Goal: Task Accomplishment & Management: Manage account settings

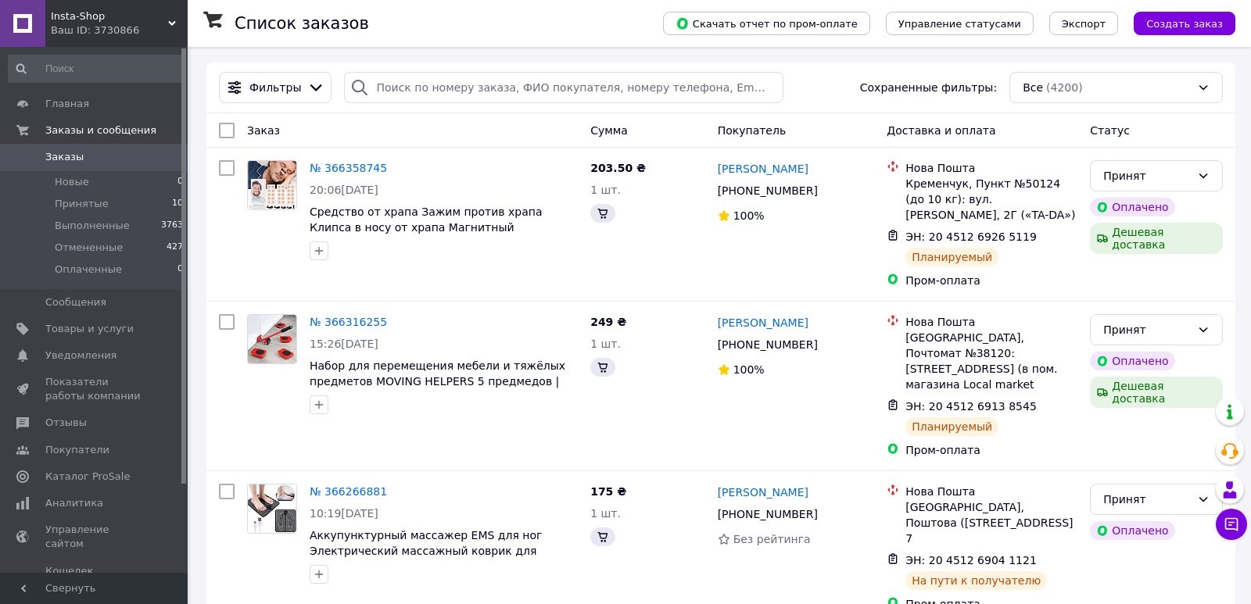
click at [117, 26] on div "Ваш ID: 3730866" at bounding box center [119, 30] width 137 height 14
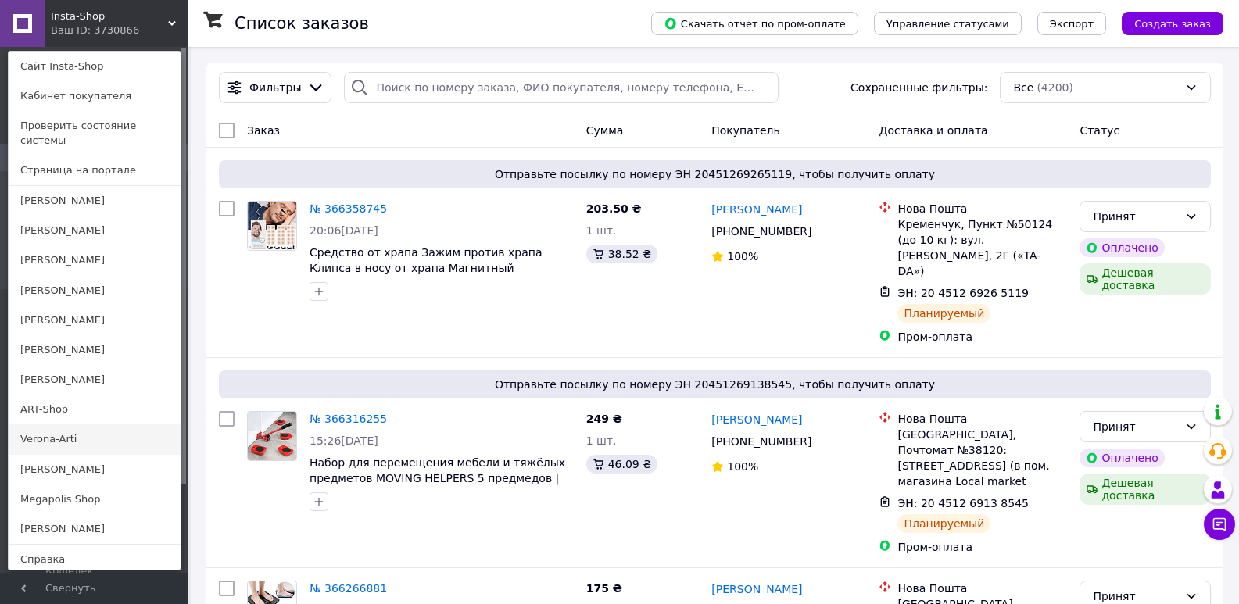
click at [67, 431] on link "Verona-Arti" at bounding box center [95, 440] width 172 height 30
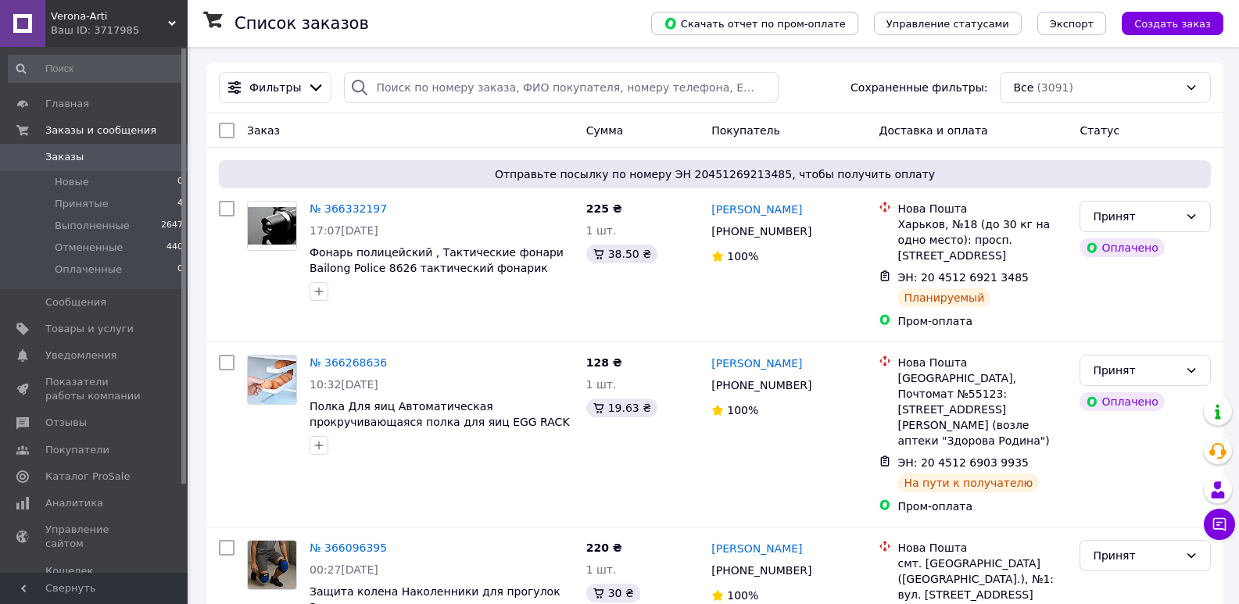
drag, startPoint x: 86, startPoint y: 25, endPoint x: 40, endPoint y: 206, distance: 186.4
click at [86, 24] on div "Ваш ID: 3717985" at bounding box center [119, 30] width 137 height 14
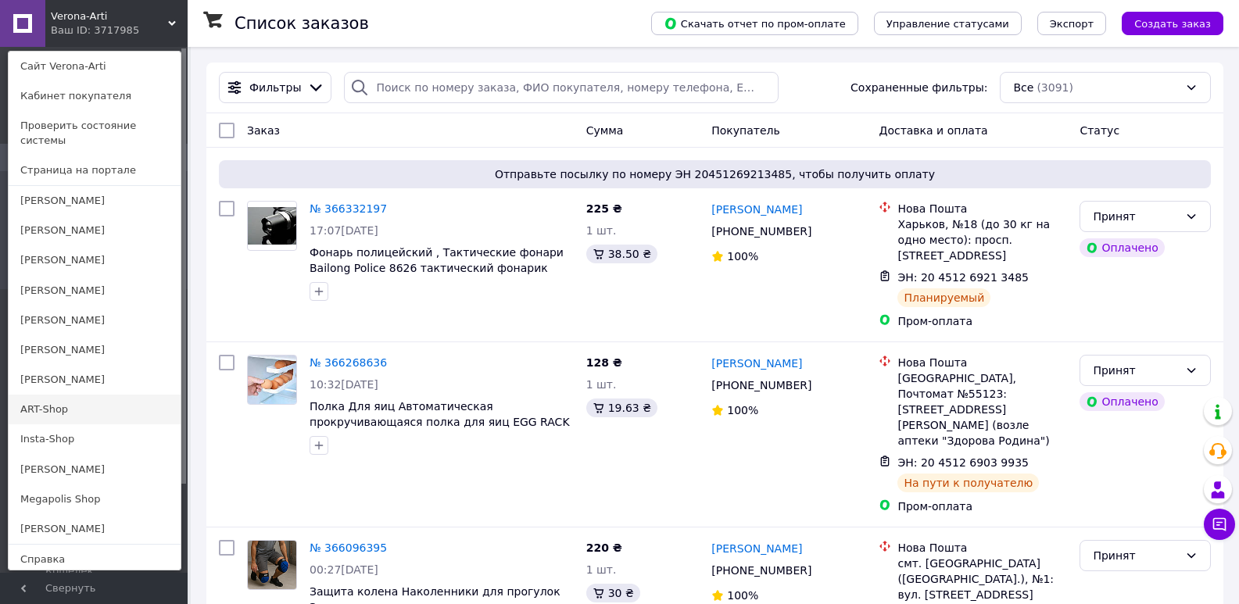
click at [45, 400] on link "ART-Shop" at bounding box center [95, 410] width 172 height 30
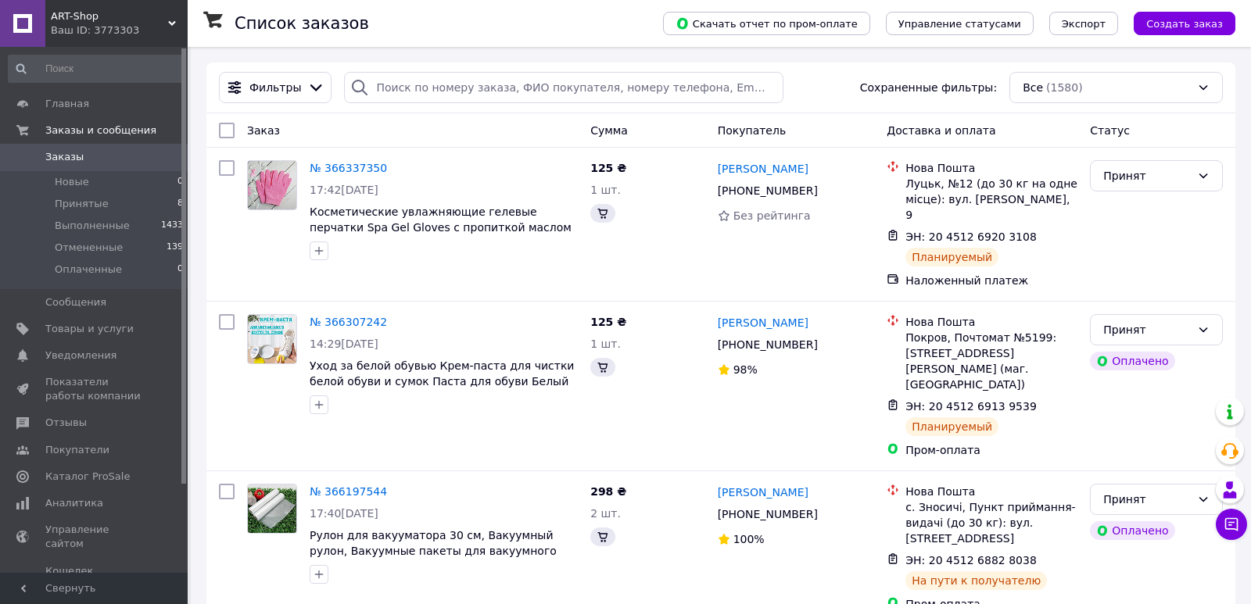
click at [97, 31] on div "Ваш ID: 3773303" at bounding box center [119, 30] width 137 height 14
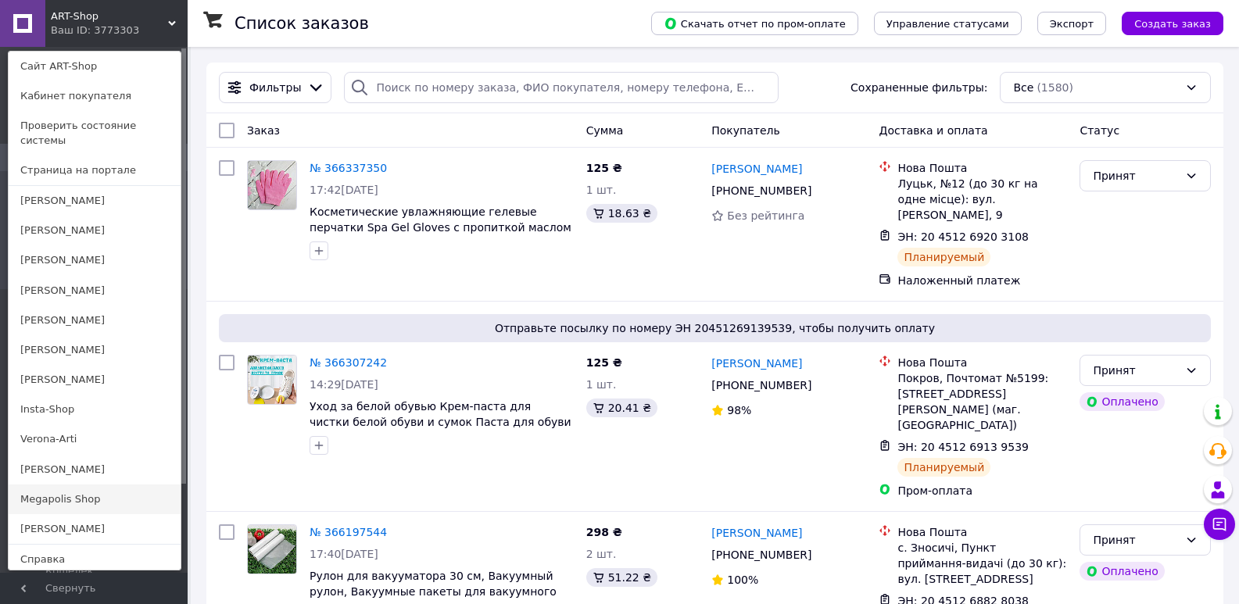
click at [41, 485] on link "Megapolis Shop" at bounding box center [95, 500] width 172 height 30
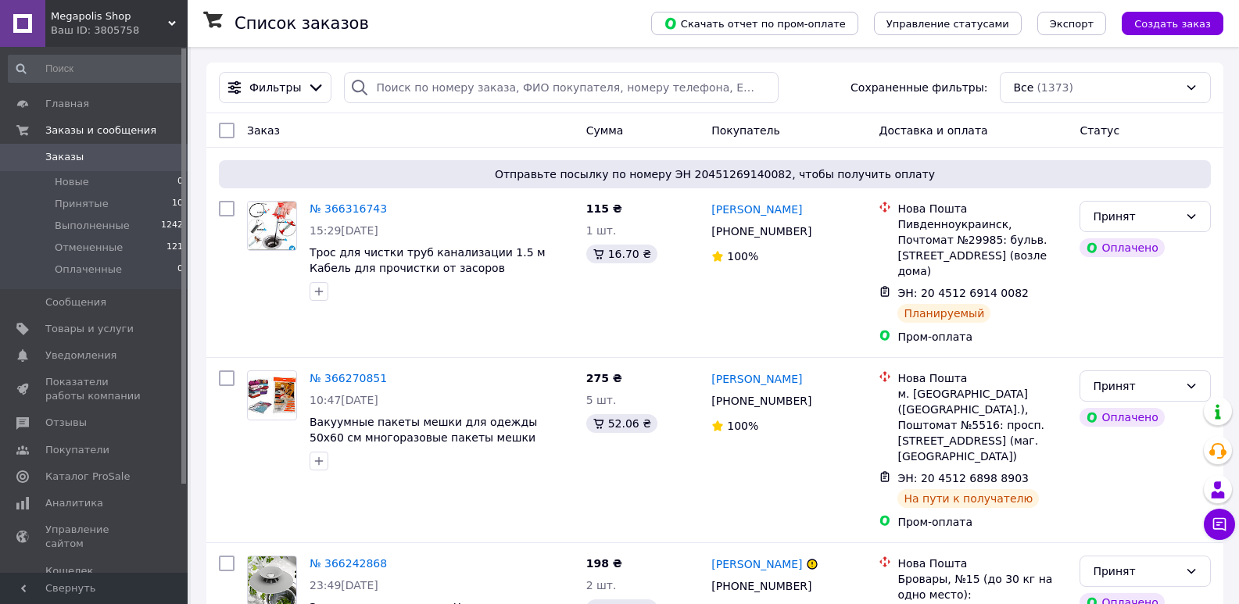
click at [104, 33] on div "Ваш ID: 3805758" at bounding box center [119, 30] width 137 height 14
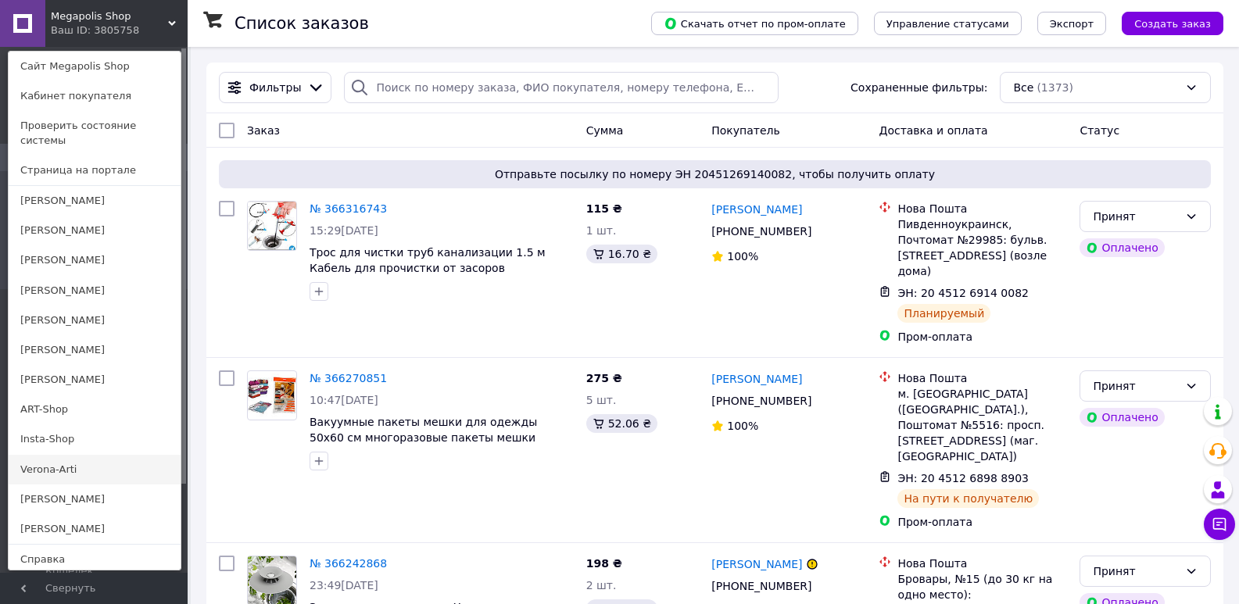
click at [59, 455] on link "Verona-Arti" at bounding box center [95, 470] width 172 height 30
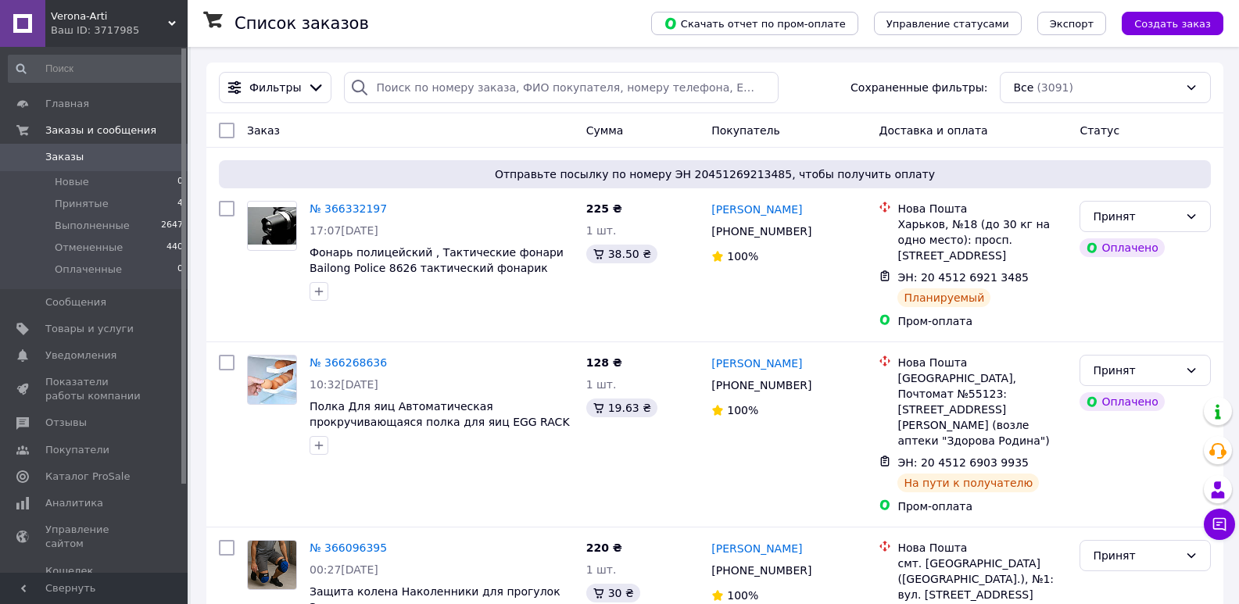
click at [113, 45] on div "Verona-Arti Ваш ID: 3717985" at bounding box center [116, 23] width 142 height 47
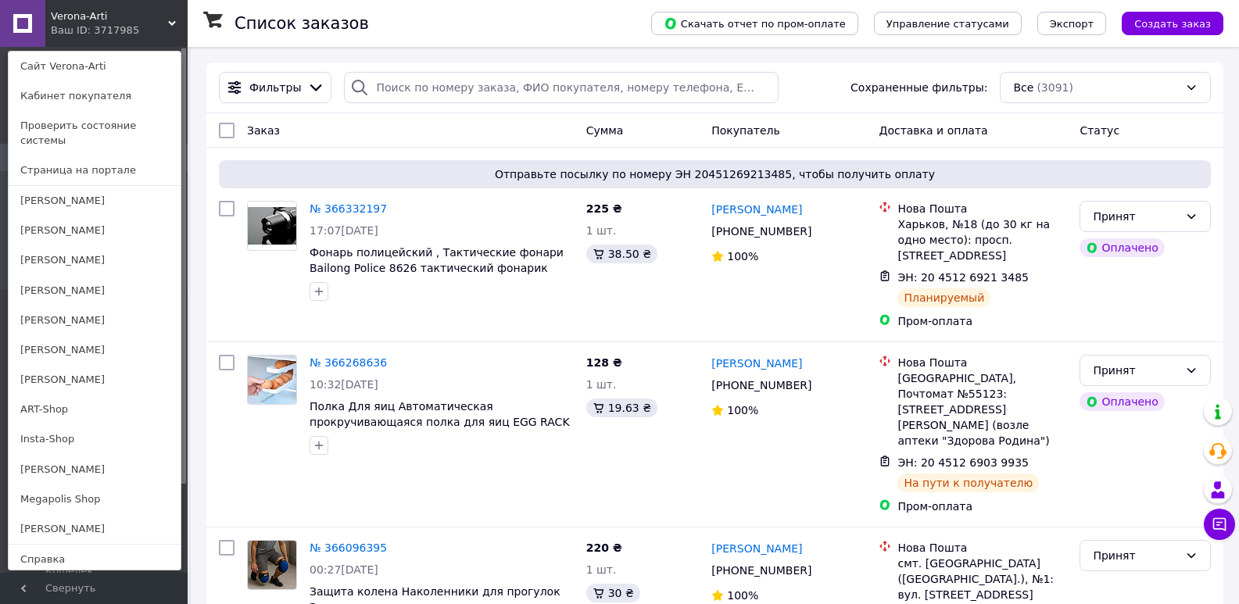
click at [113, 45] on div "Verona-Arti Ваш ID: 3717985" at bounding box center [80, 23] width 71 height 47
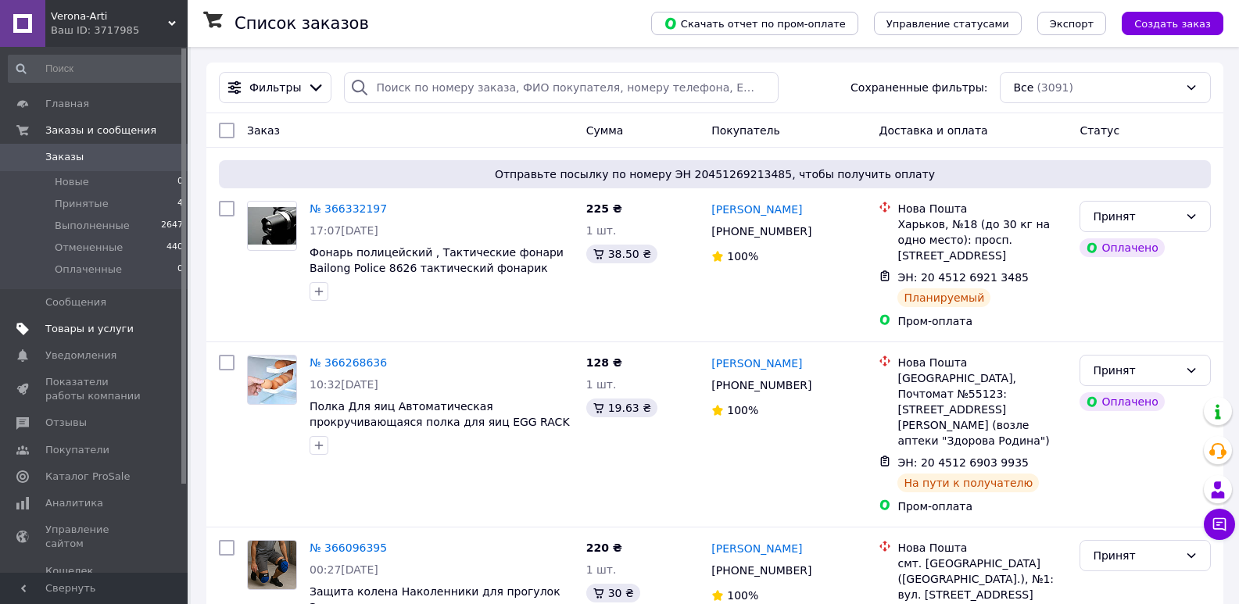
click at [83, 323] on span "Товары и услуги" at bounding box center [89, 329] width 88 height 14
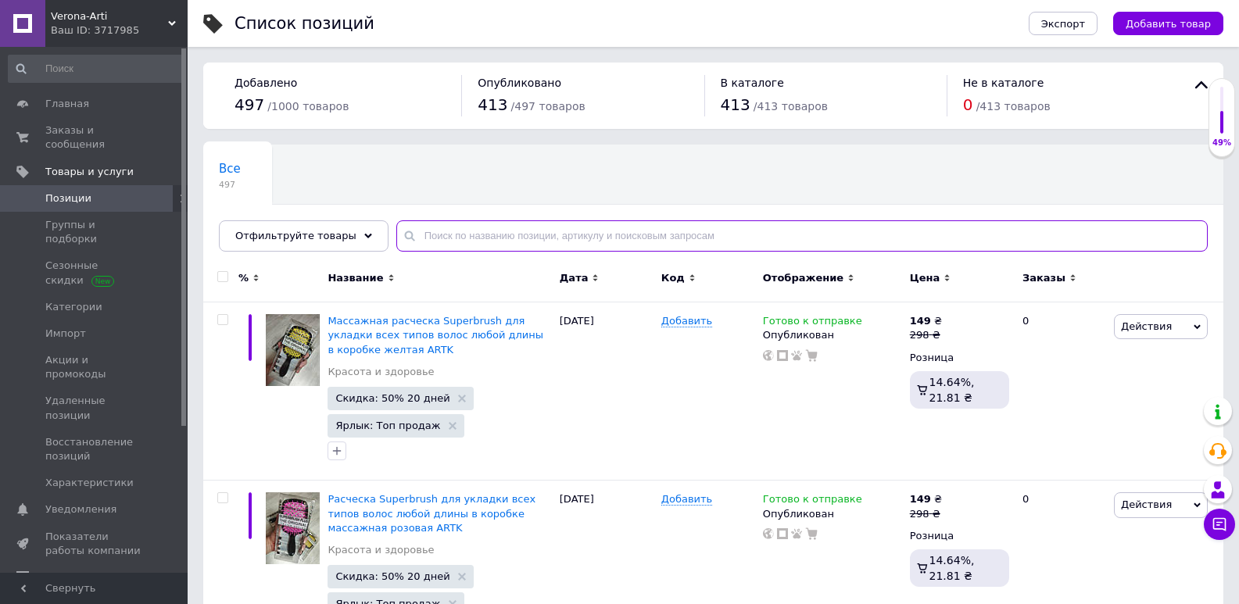
click at [455, 243] on input "text" at bounding box center [802, 235] width 812 height 31
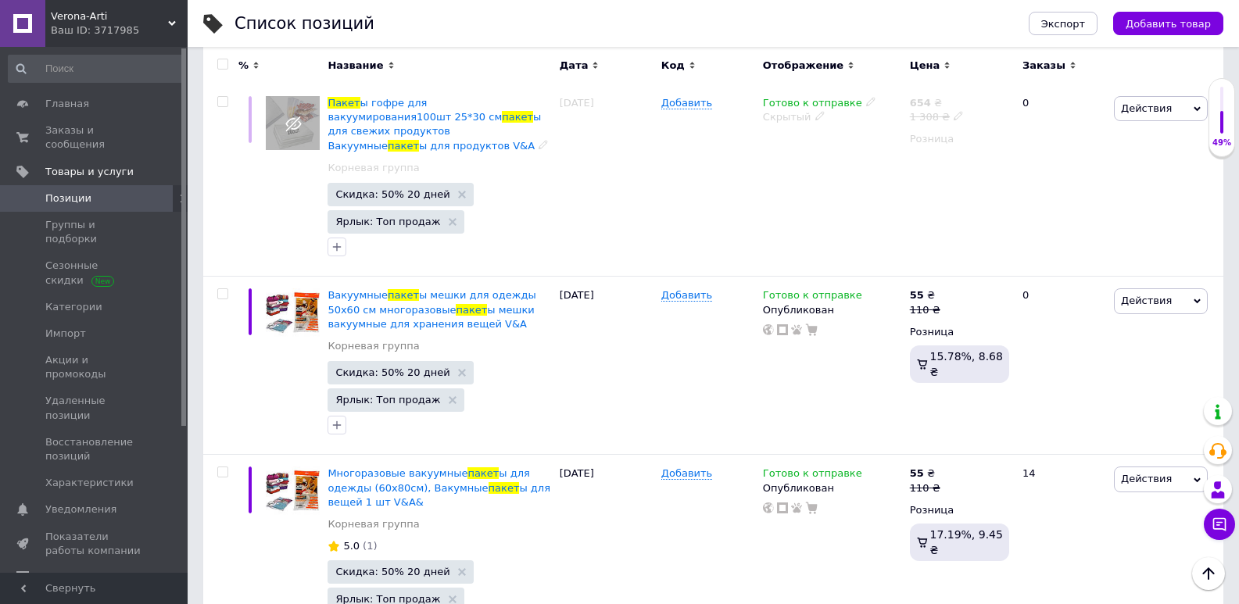
scroll to position [1095, 0]
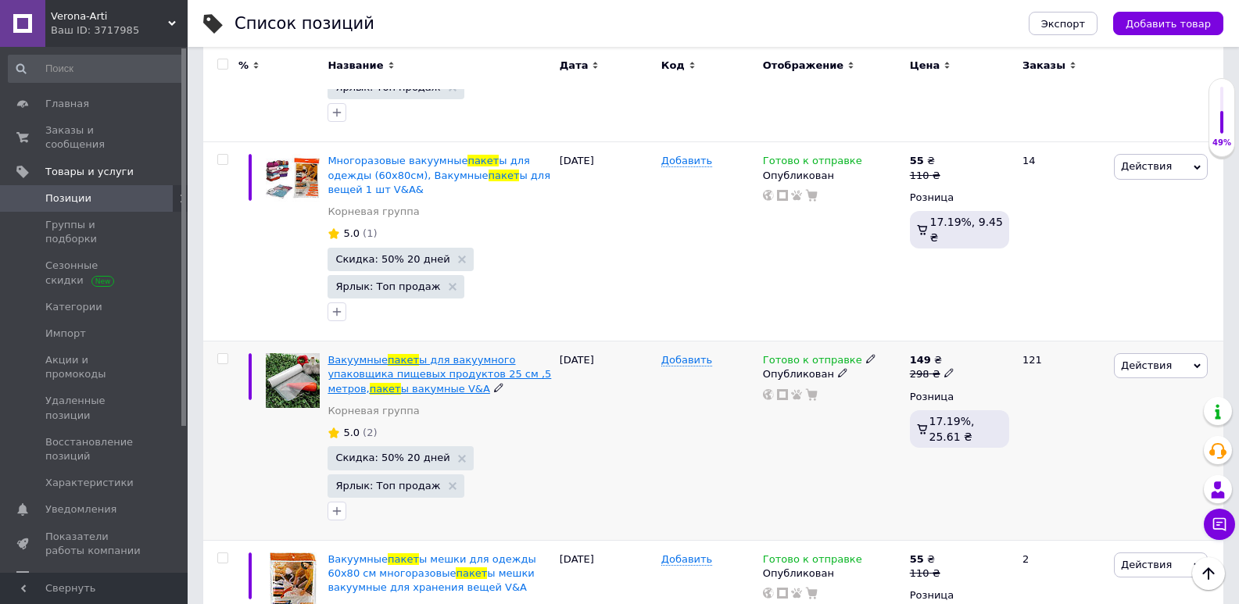
type input "пакет"
click at [476, 354] on span "ы для вакуумного упаковщика пищевых продуктов 25 см ,5 метров," at bounding box center [440, 374] width 224 height 40
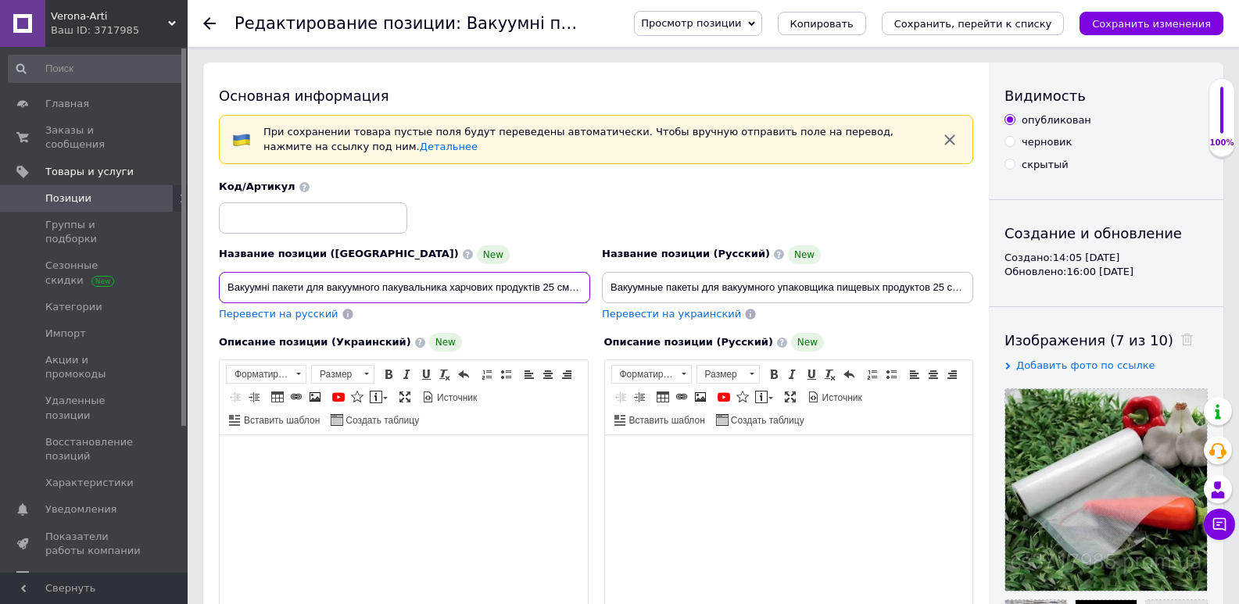
scroll to position [0, 132]
drag, startPoint x: 224, startPoint y: 281, endPoint x: 600, endPoint y: 281, distance: 376.1
click at [600, 281] on div "Название позиции (Украинский) New Вакуумні пакети для вакуумного пакувальника х…" at bounding box center [596, 250] width 766 height 153
click at [561, 278] on input "Вакуумні пакети для вакуумного пакувальника харчових продуктів 25 см, 5 метрів,…" at bounding box center [404, 287] width 371 height 31
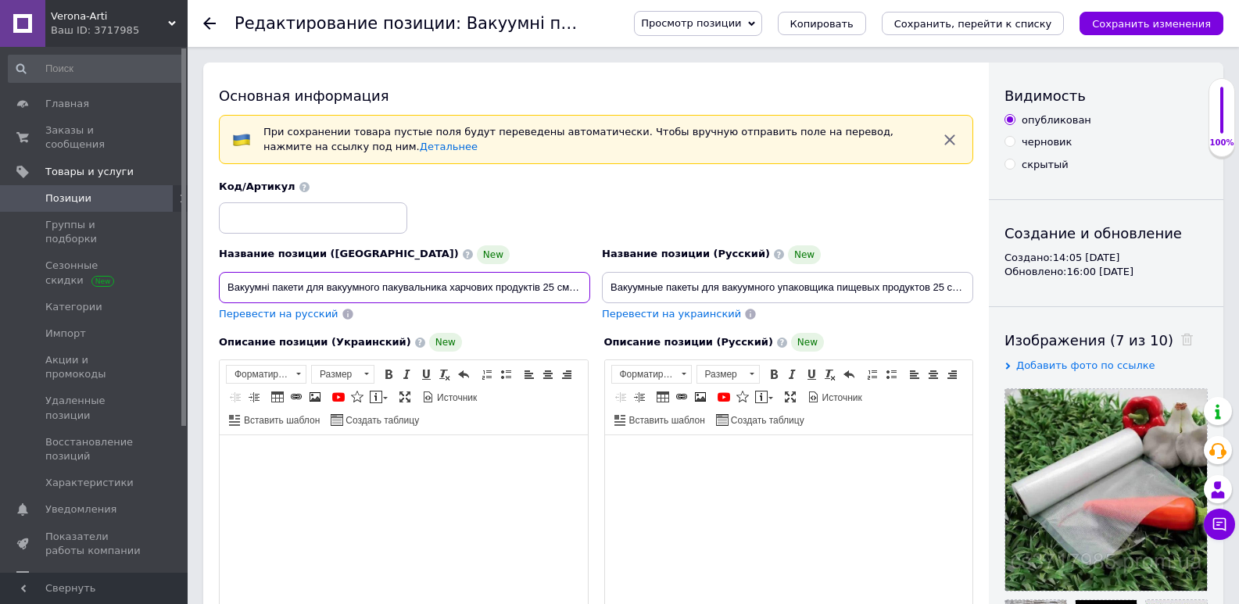
drag, startPoint x: 557, startPoint y: 279, endPoint x: 201, endPoint y: 303, distance: 357.3
drag, startPoint x: 607, startPoint y: 280, endPoint x: 942, endPoint y: 294, distance: 334.9
click at [942, 294] on input "Вакуумные пакеты для вакуумного упаковщика пищевых продуктов 25 см ,5 метров,па…" at bounding box center [787, 287] width 371 height 31
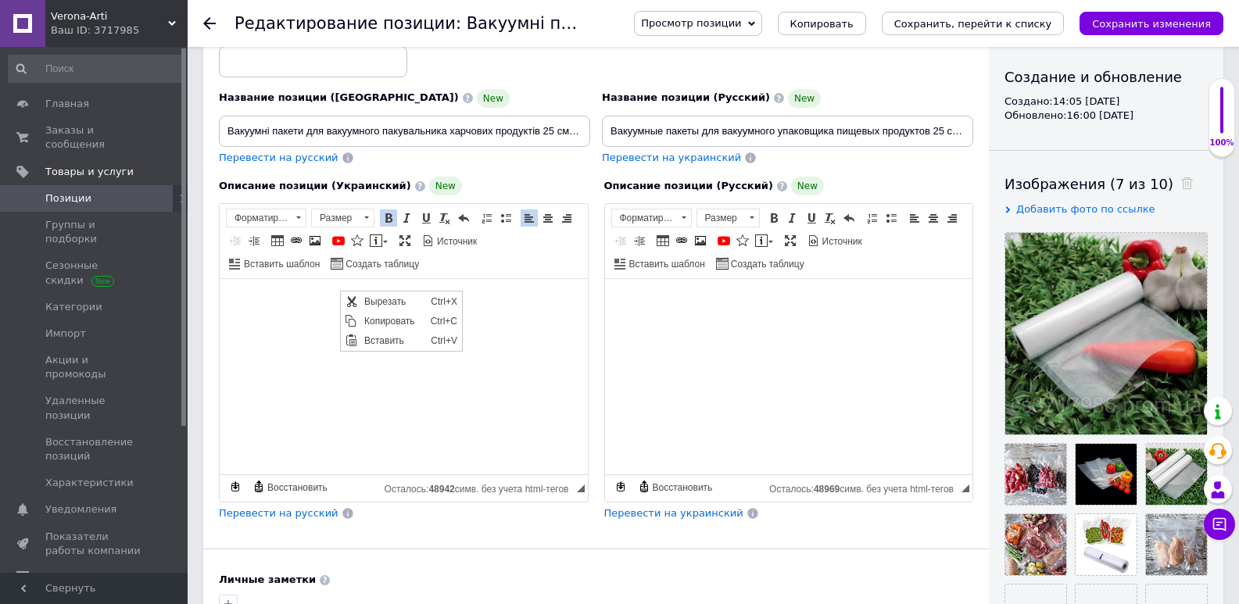
scroll to position [0, 0]
click at [375, 317] on span "Копировать" at bounding box center [393, 321] width 66 height 19
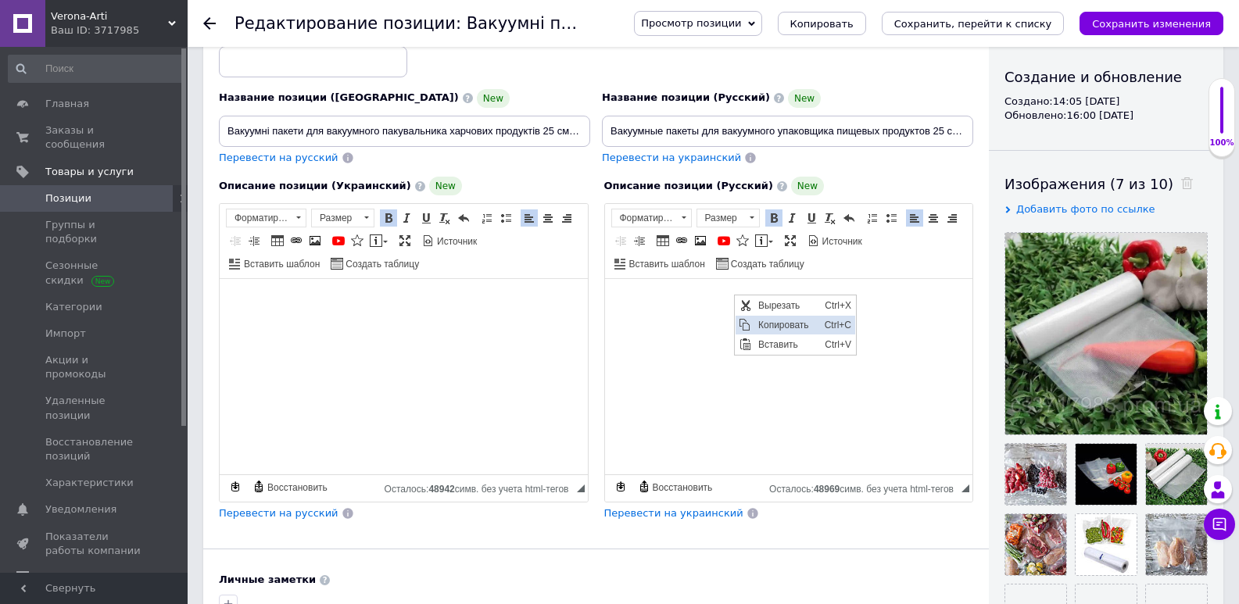
click at [757, 321] on span "Копировать" at bounding box center [787, 325] width 66 height 19
click at [103, 192] on span "Позиции" at bounding box center [94, 199] width 99 height 14
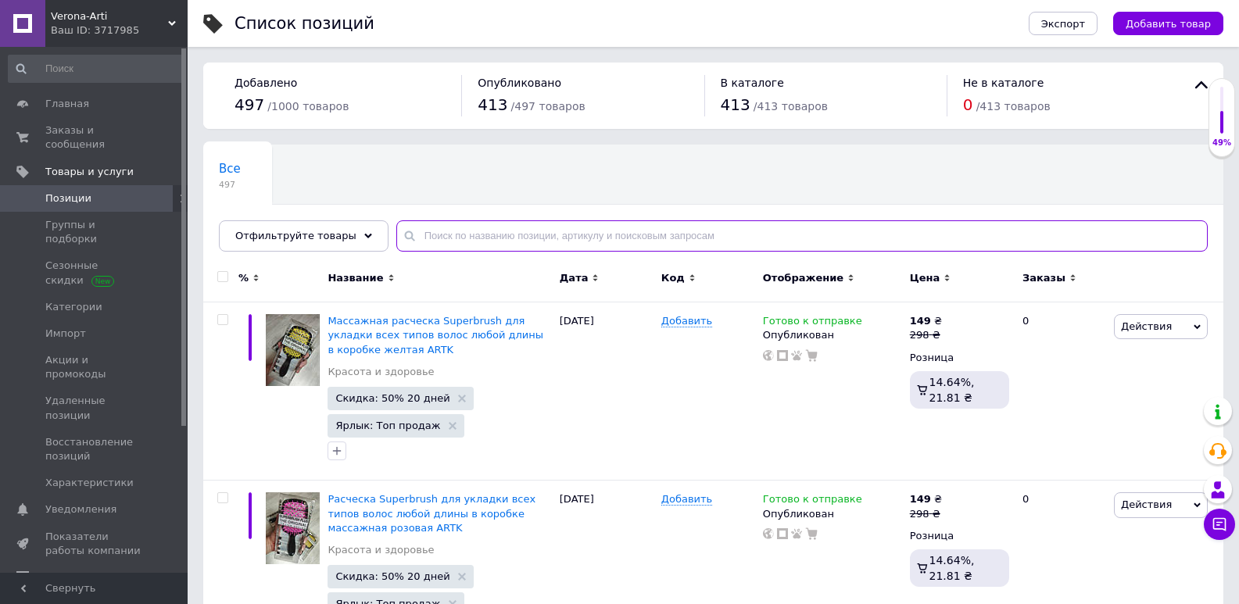
click at [438, 231] on input "text" at bounding box center [802, 235] width 812 height 31
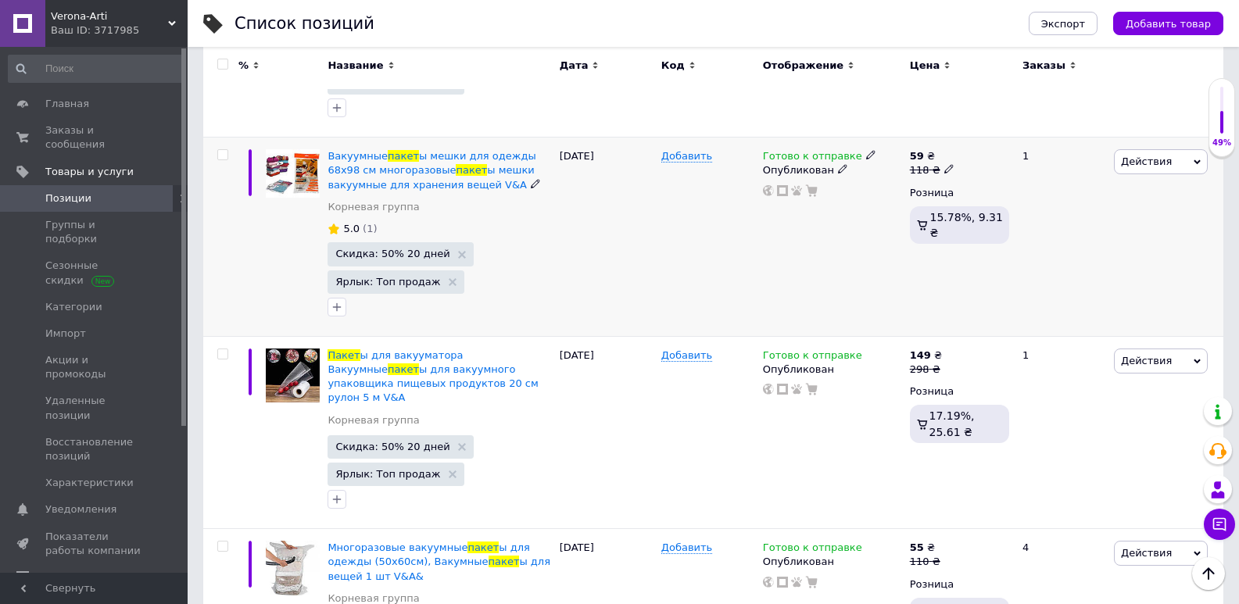
scroll to position [2345, 0]
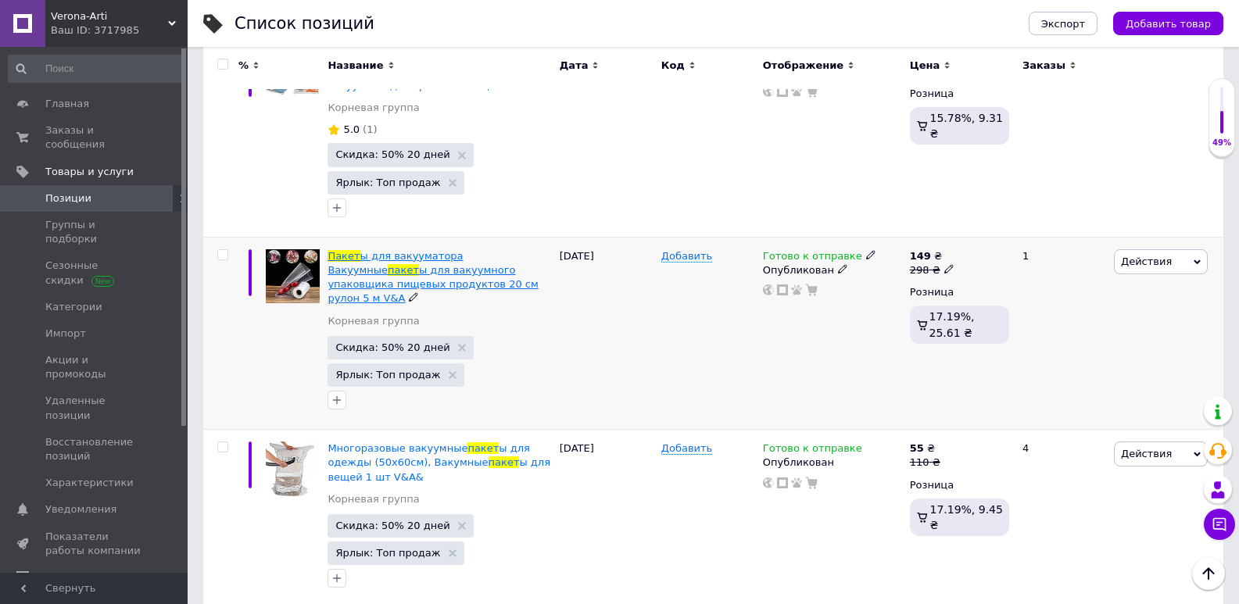
type input "пакет"
click at [446, 250] on span "ы для вакууматора Вакуумные" at bounding box center [395, 263] width 135 height 26
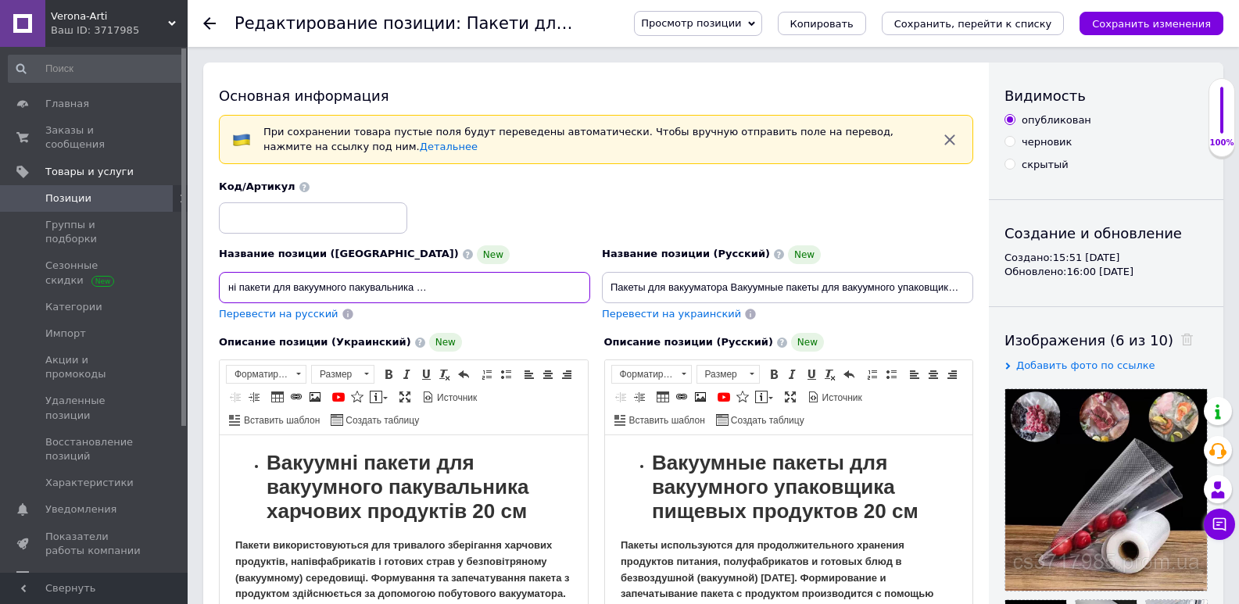
scroll to position [0, 180]
drag, startPoint x: 224, startPoint y: 288, endPoint x: 557, endPoint y: 290, distance: 333.1
click at [557, 290] on input "Пакети для вакууматора Вакуумні пакети для вакуумного пакувальника харчових про…" at bounding box center [404, 287] width 371 height 31
drag, startPoint x: 607, startPoint y: 280, endPoint x: 980, endPoint y: 273, distance: 373.0
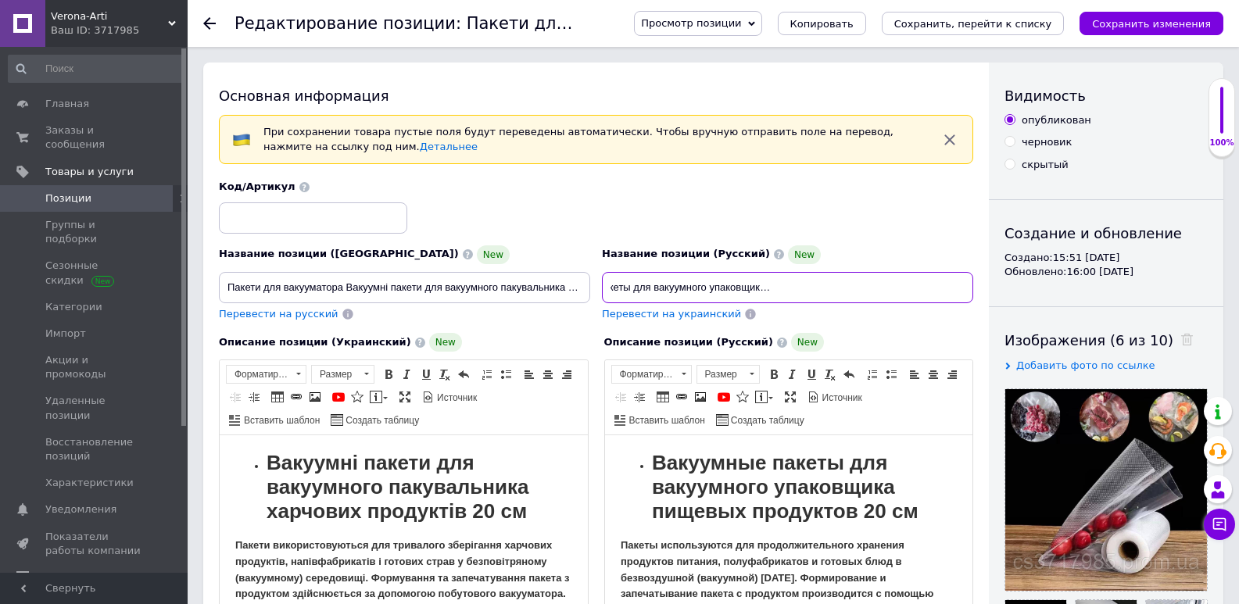
click at [980, 273] on div "Основная информация При сохранении товара пустые поля будут переведены автомати…" at bounding box center [596, 540] width 786 height 954
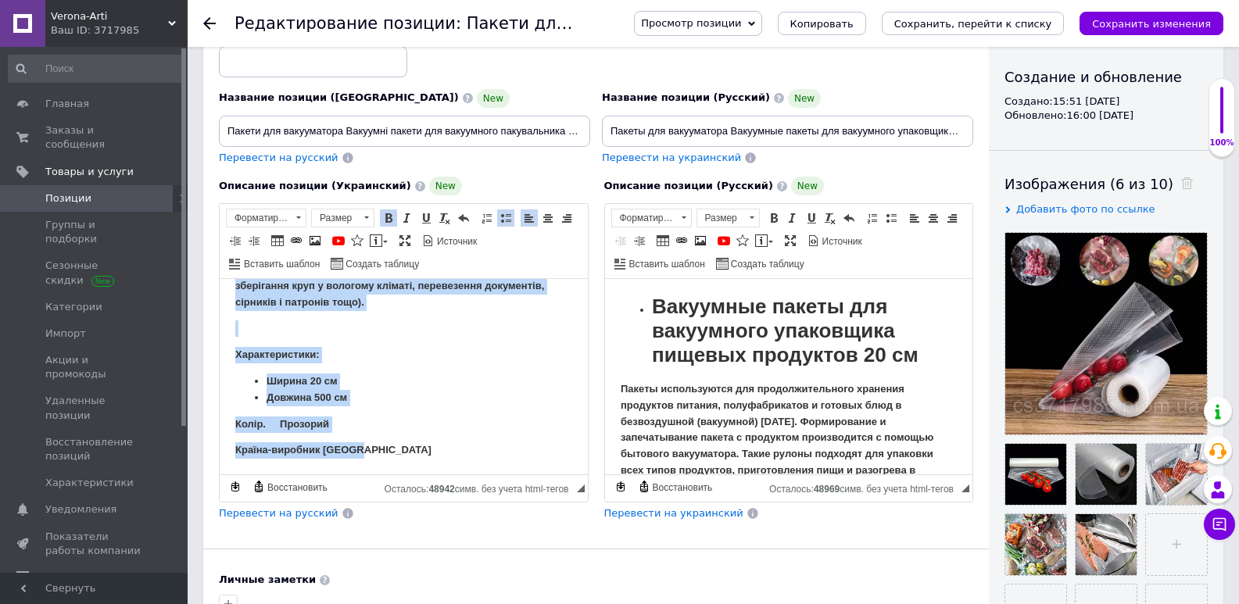
scroll to position [414, 0]
drag, startPoint x: 247, startPoint y: 296, endPoint x: 510, endPoint y: 528, distance: 350.6
click at [510, 475] on html "Вакуумні пакети для вакуумного пакувальника харчових продуктів 20 см Пакети вик…" at bounding box center [404, 189] width 368 height 569
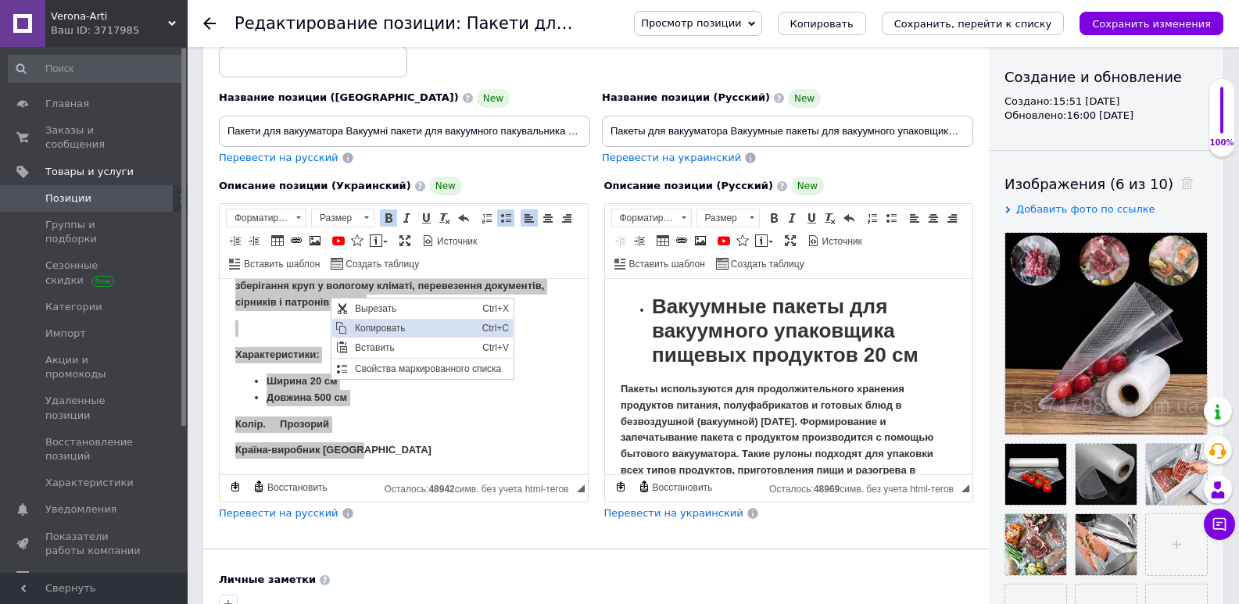
scroll to position [0, 0]
click at [371, 328] on span "Копировать" at bounding box center [414, 328] width 127 height 19
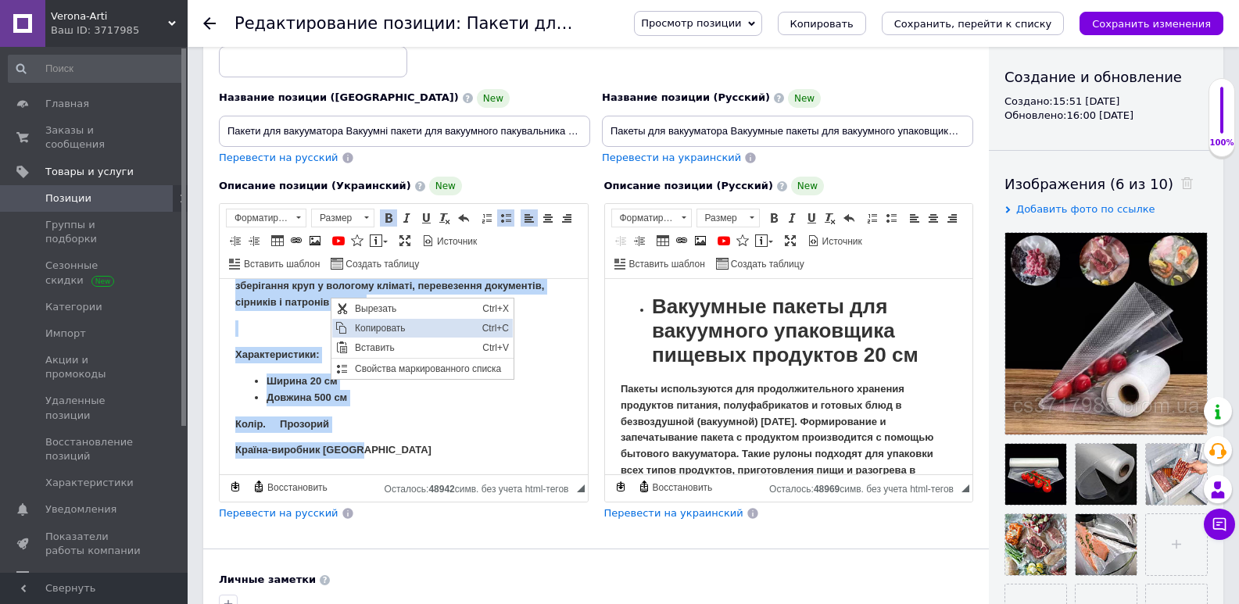
copy div "Loremips dolors ame consectetu adipiscingel seddoeiu temporinc 69 ut Labore etd…"
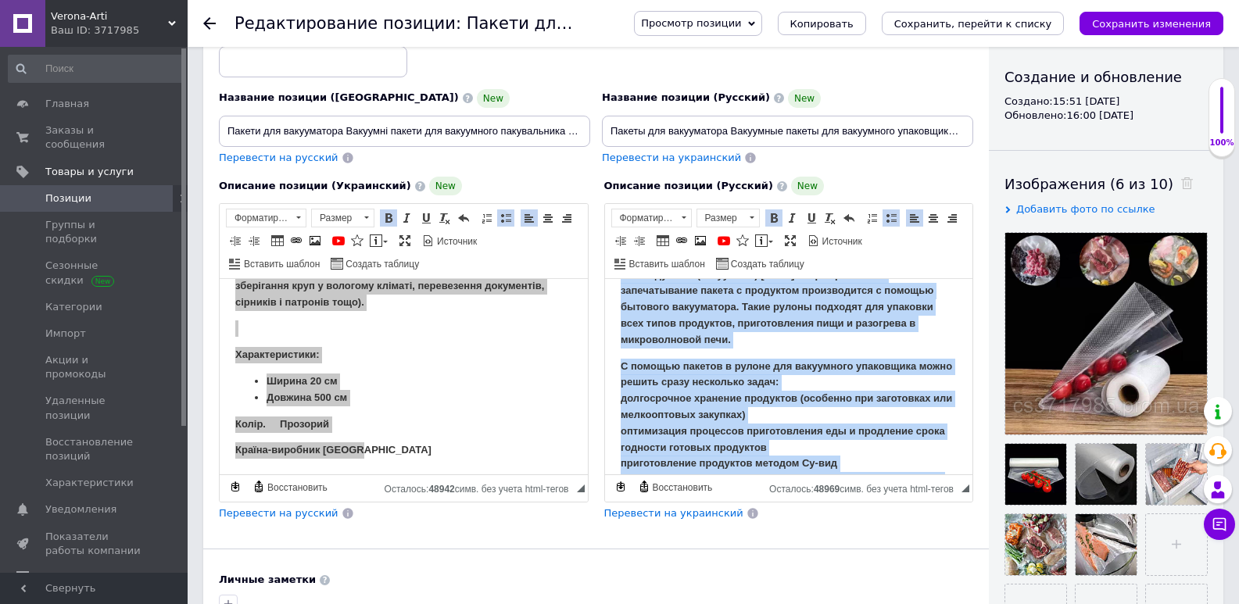
scroll to position [414, 0]
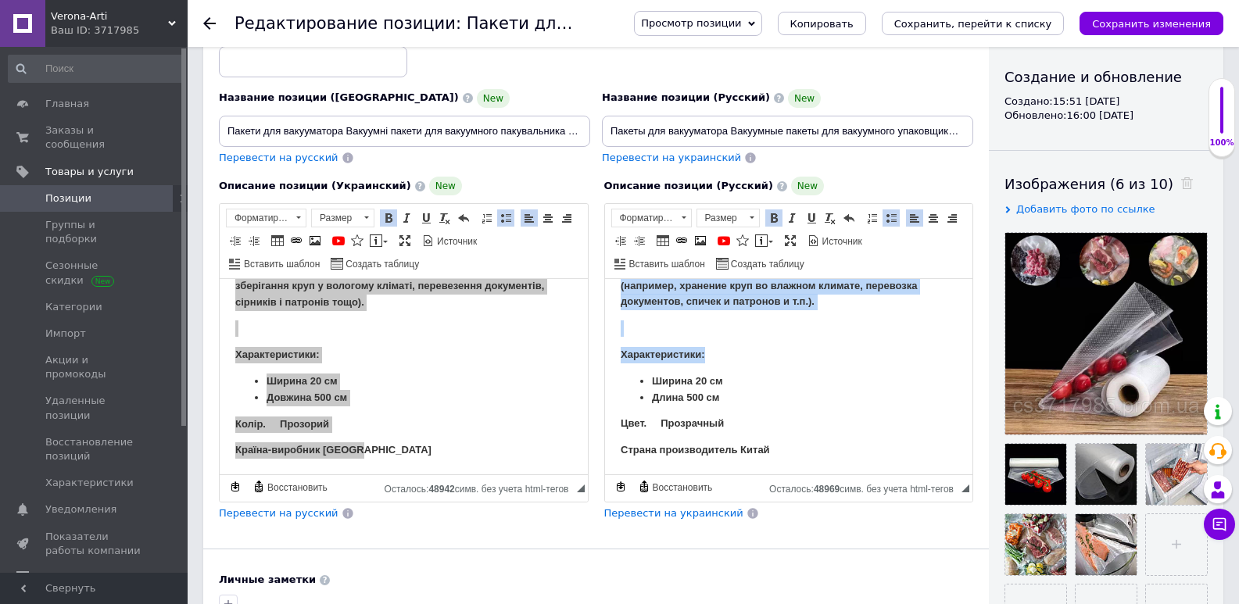
drag, startPoint x: 640, startPoint y: 293, endPoint x: 1439, endPoint y: 769, distance: 930.1
click at [840, 475] on html "Вакуумные пакеты для вакуумного упаковщика пищевых продуктов 20 см Пакеты испол…" at bounding box center [788, 182] width 368 height 586
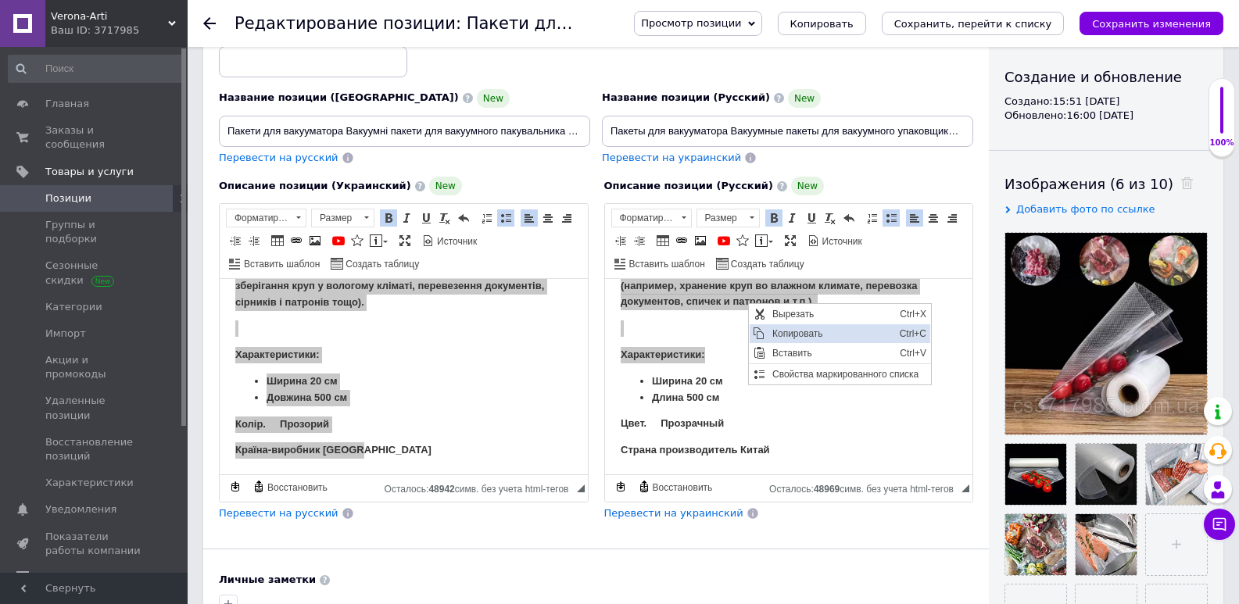
click at [775, 330] on span "Копировать" at bounding box center [831, 333] width 127 height 19
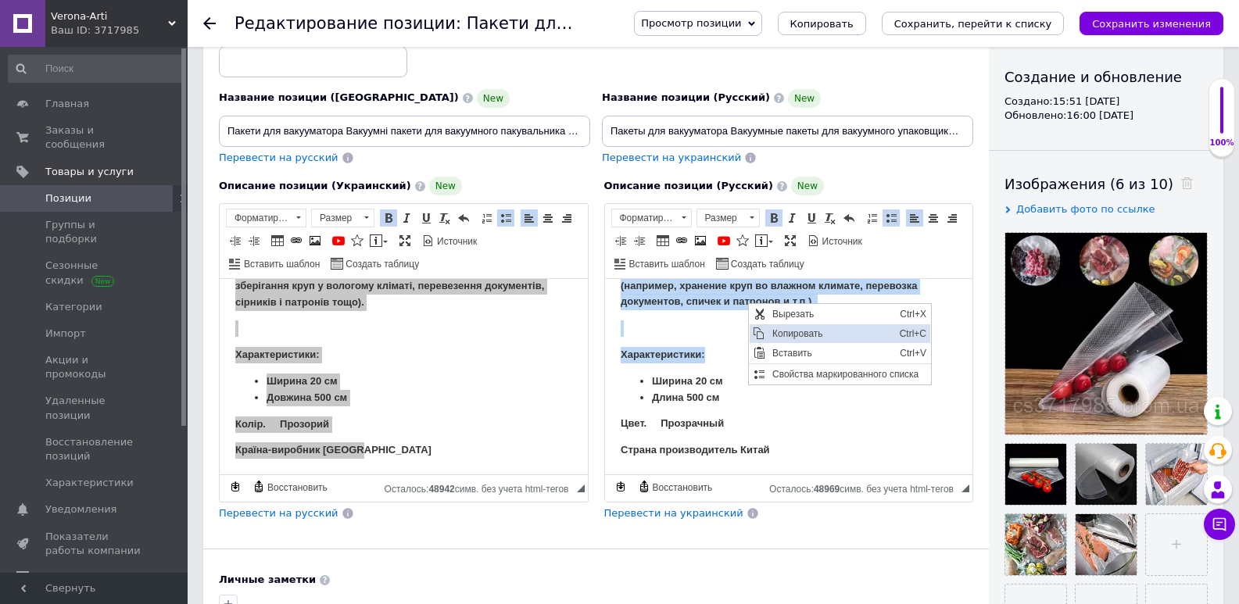
copy div "Loremipsu dolors ame consectetu adipiscing elitsed doeiusmod 90 te Incidi utlab…"
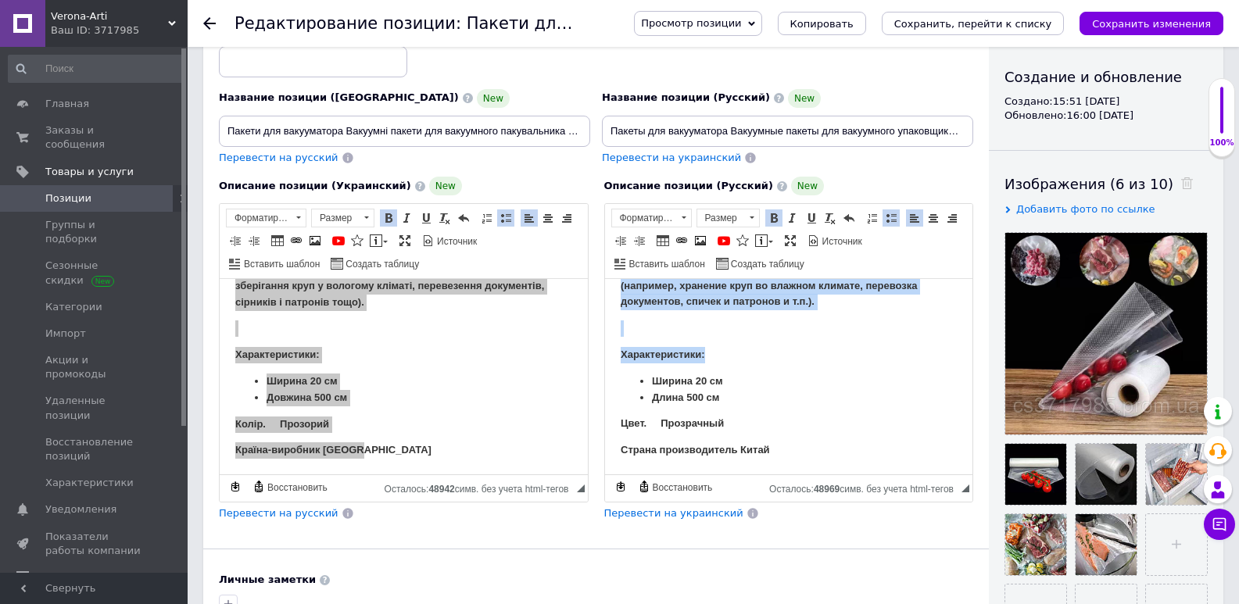
scroll to position [399, 0]
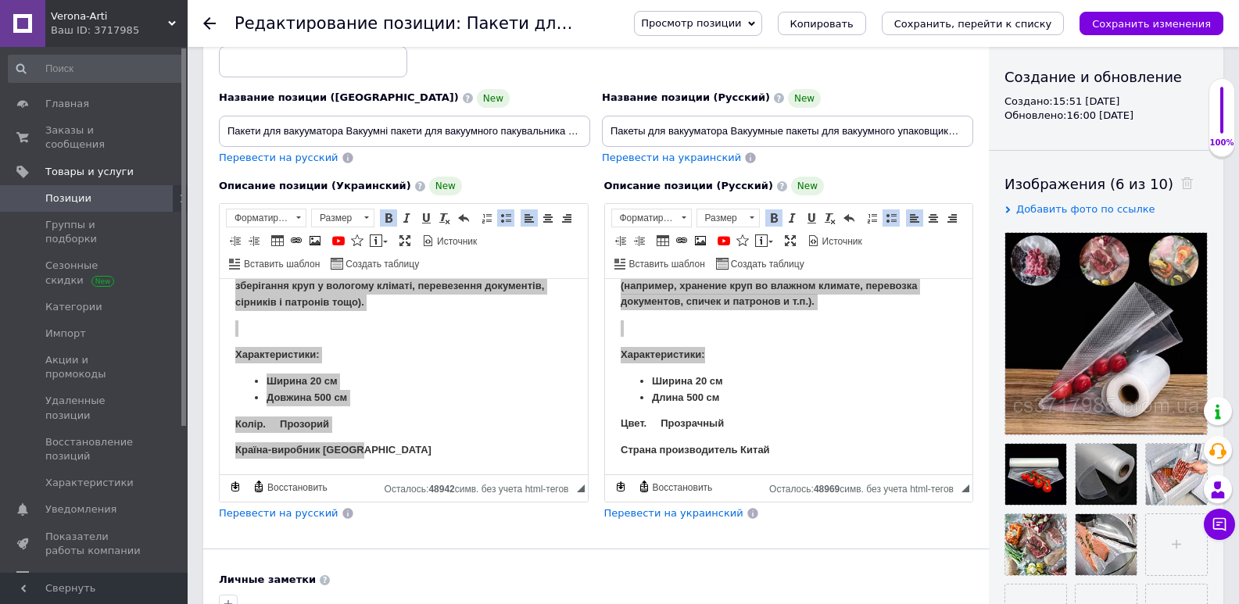
click at [62, 192] on span "Позиции" at bounding box center [68, 199] width 46 height 14
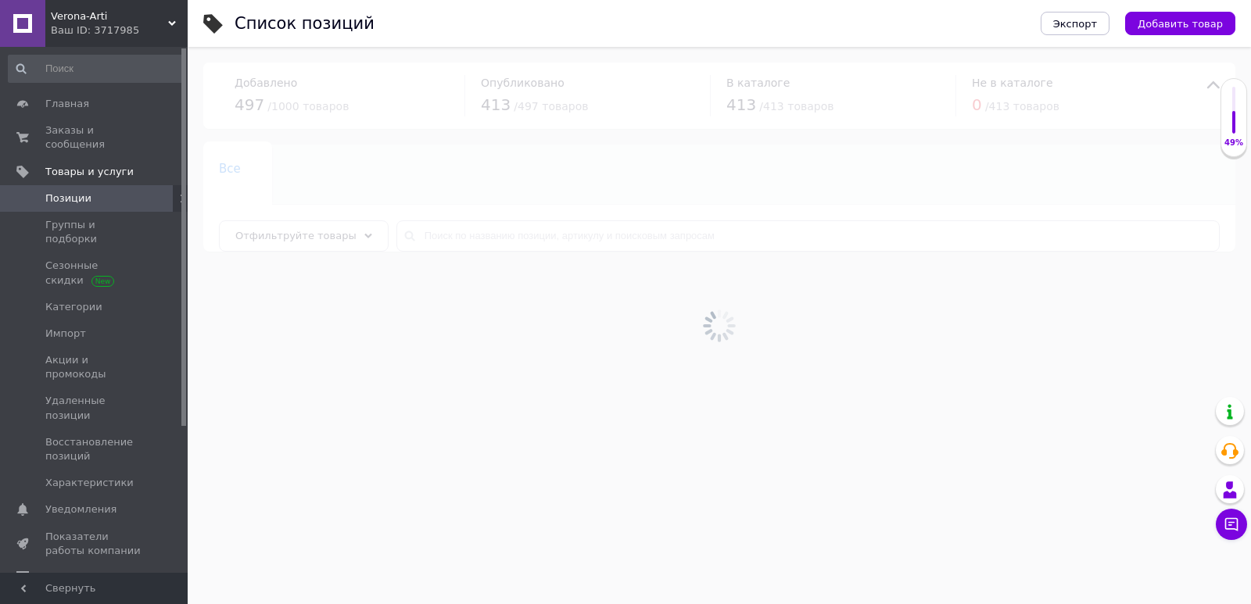
click at [77, 14] on span "Verona-Arti" at bounding box center [109, 16] width 117 height 14
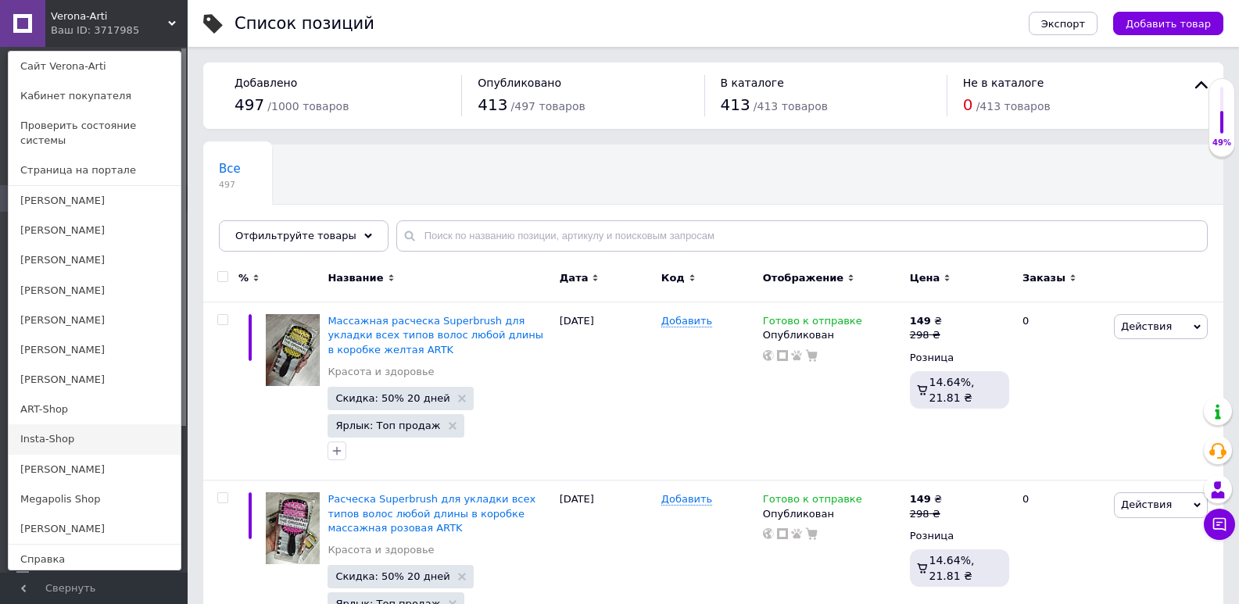
click at [45, 425] on link "Insta-Shop" at bounding box center [95, 440] width 172 height 30
